Goal: Information Seeking & Learning: Learn about a topic

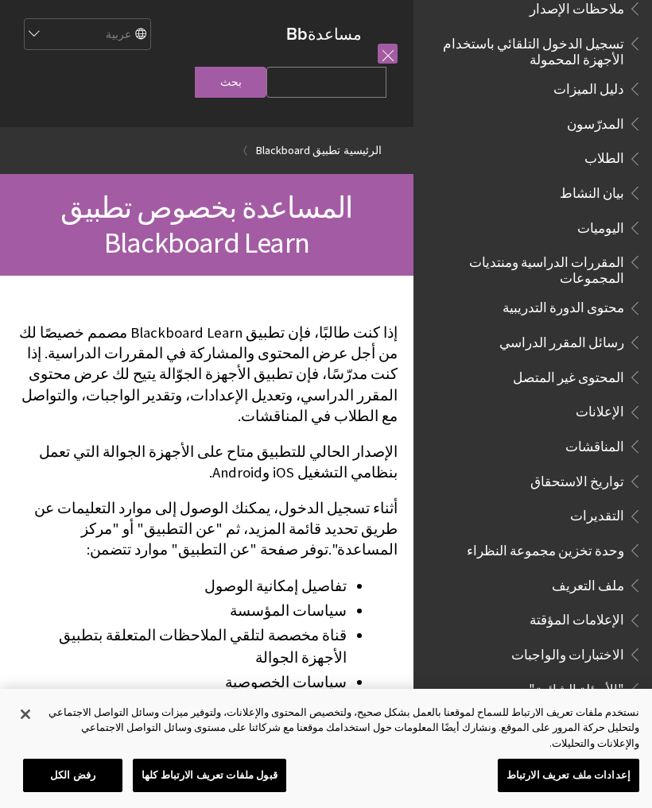
scroll to position [241, 0]
click at [610, 149] on span "الطلاب" at bounding box center [604, 155] width 40 height 21
